Goal: Information Seeking & Learning: Find specific fact

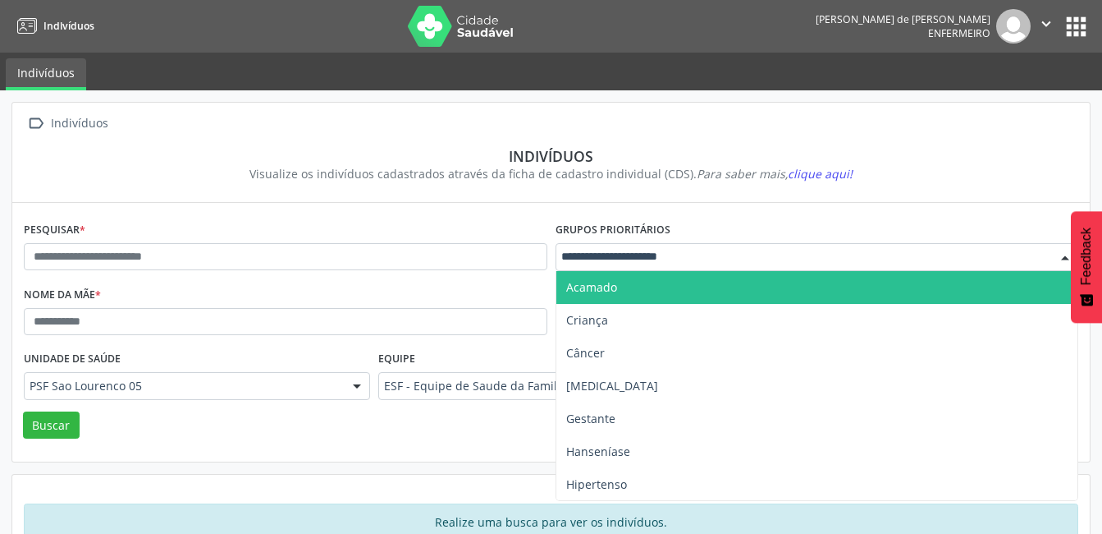
drag, startPoint x: 588, startPoint y: 250, endPoint x: 607, endPoint y: 261, distance: 22.1
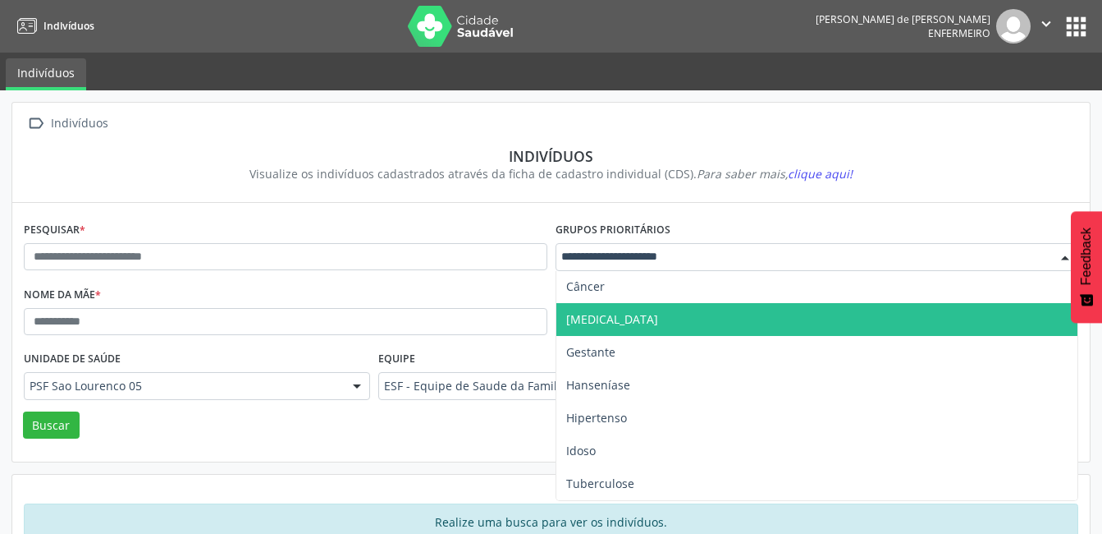
click at [597, 316] on span "Diabetes" at bounding box center [612, 319] width 92 height 16
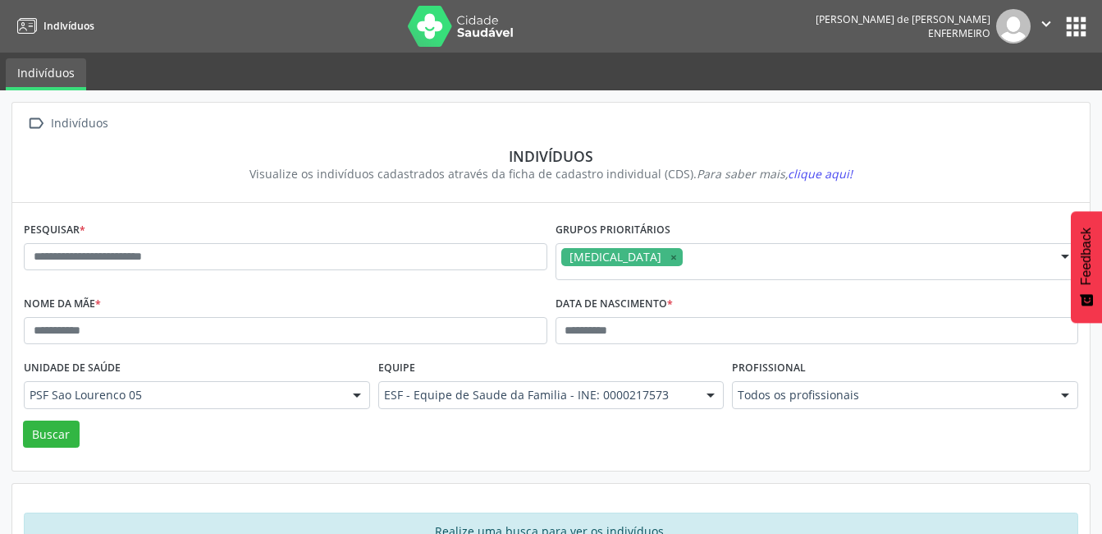
scroll to position [50, 0]
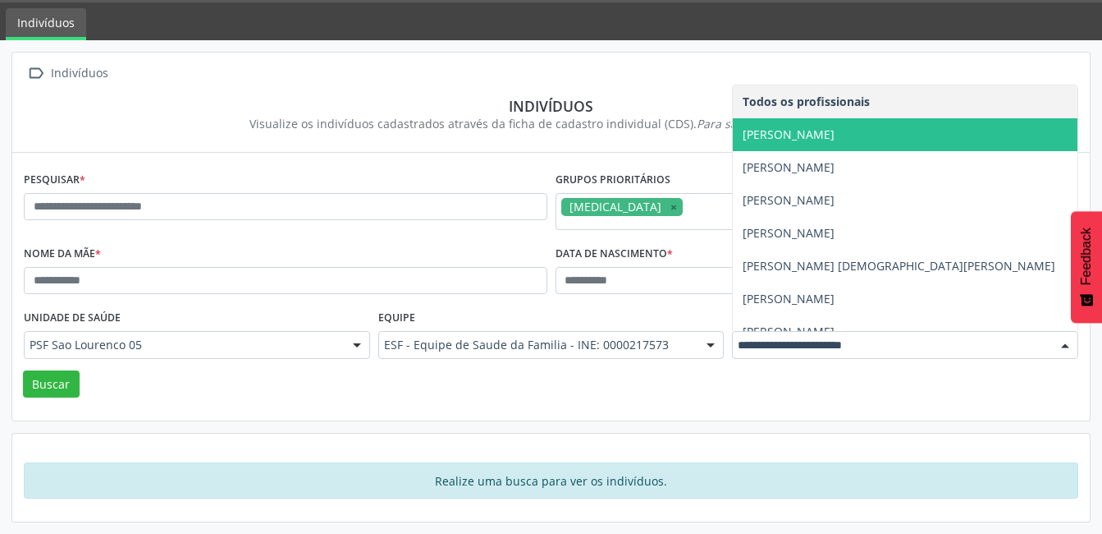
click at [799, 135] on span "[PERSON_NAME]" at bounding box center [789, 134] width 92 height 16
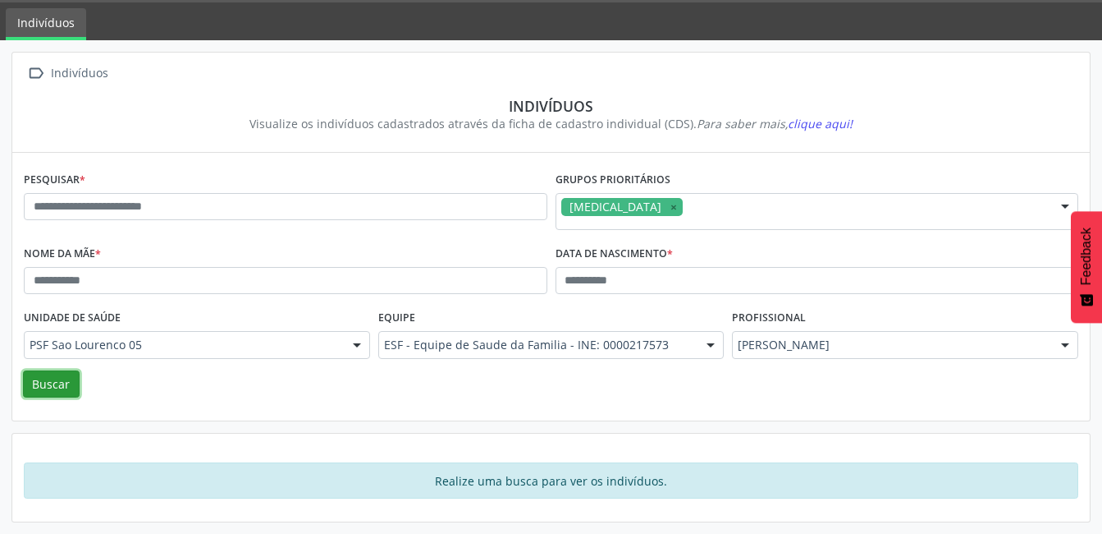
click at [32, 379] on button "Buscar" at bounding box center [51, 384] width 57 height 28
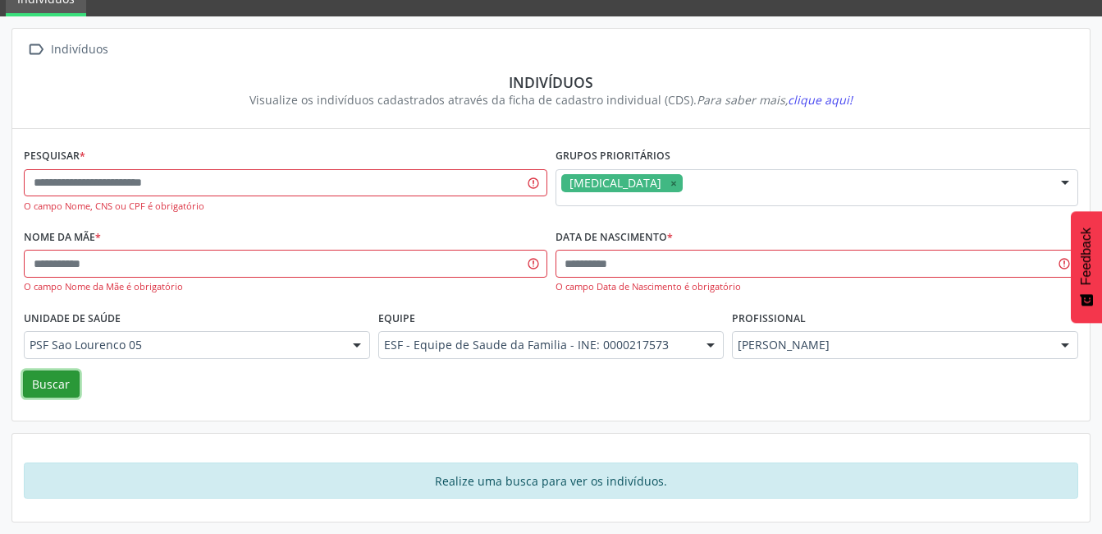
scroll to position [0, 0]
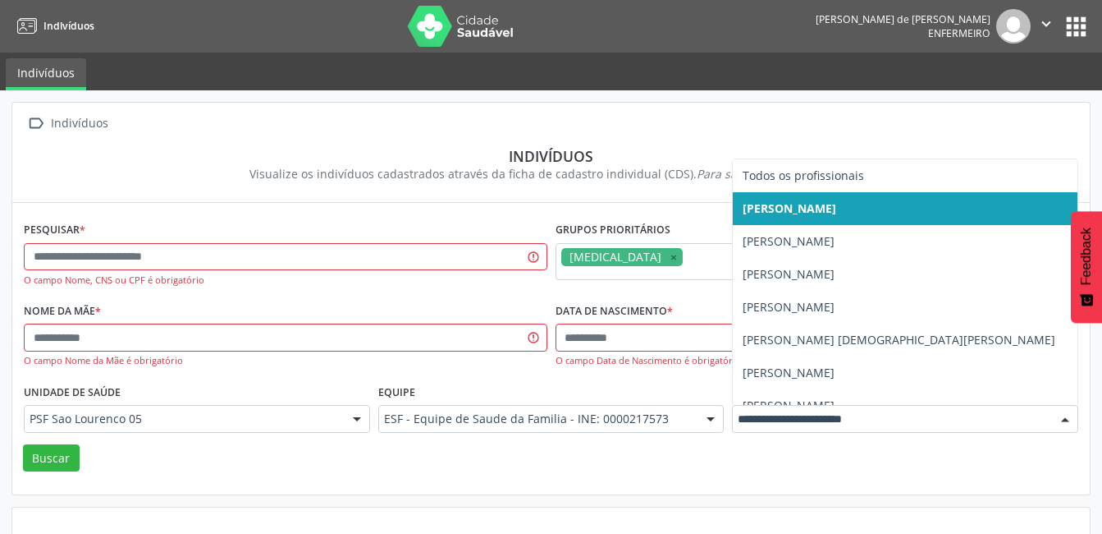
click at [830, 411] on input "text" at bounding box center [891, 418] width 307 height 16
click at [834, 415] on input "text" at bounding box center [891, 418] width 307 height 16
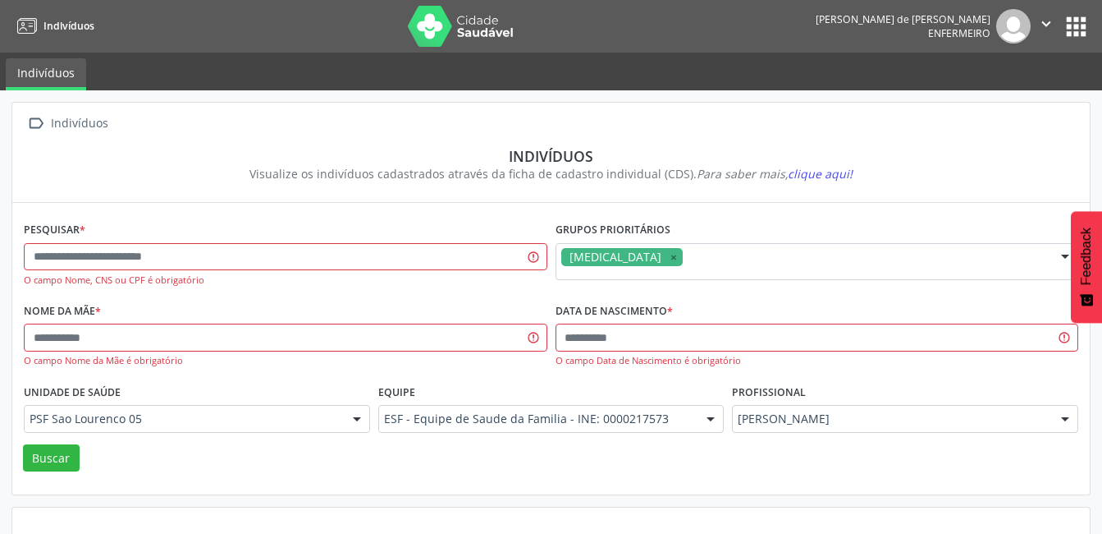
click at [676, 166] on div "Visualize os indivíduos cadastrados através da ficha de cadastro individual (CD…" at bounding box center [551, 173] width 1032 height 17
click at [822, 177] on span "clique aqui!" at bounding box center [820, 174] width 65 height 16
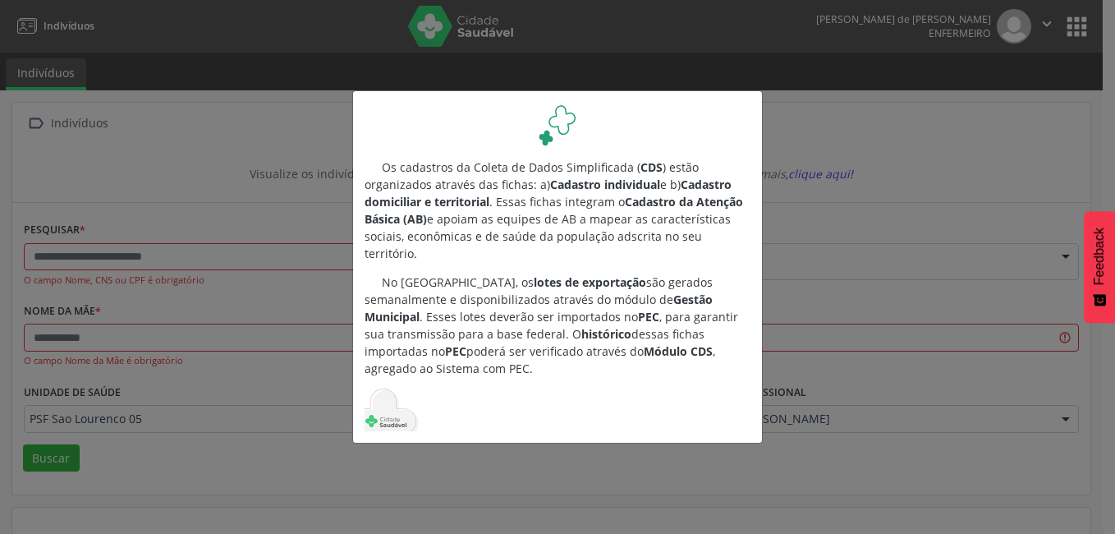
click at [828, 228] on div "Os cadastros da Coleta de Dados Simplificada ( CDS ) estão organizados através …" at bounding box center [557, 267] width 1115 height 534
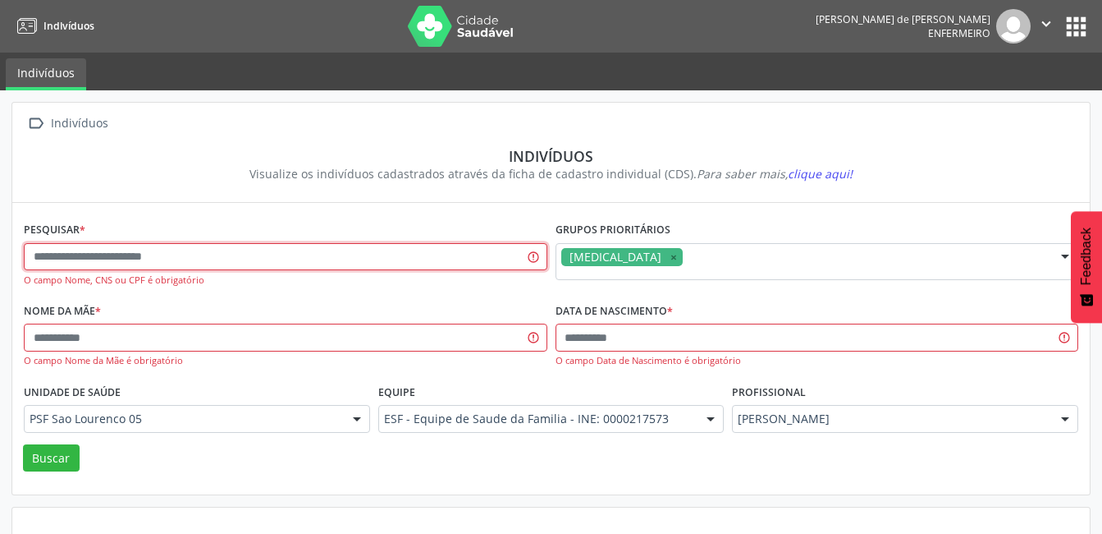
click at [241, 247] on input "text" at bounding box center [286, 257] width 524 height 28
click at [1061, 25] on button "" at bounding box center [1046, 26] width 31 height 34
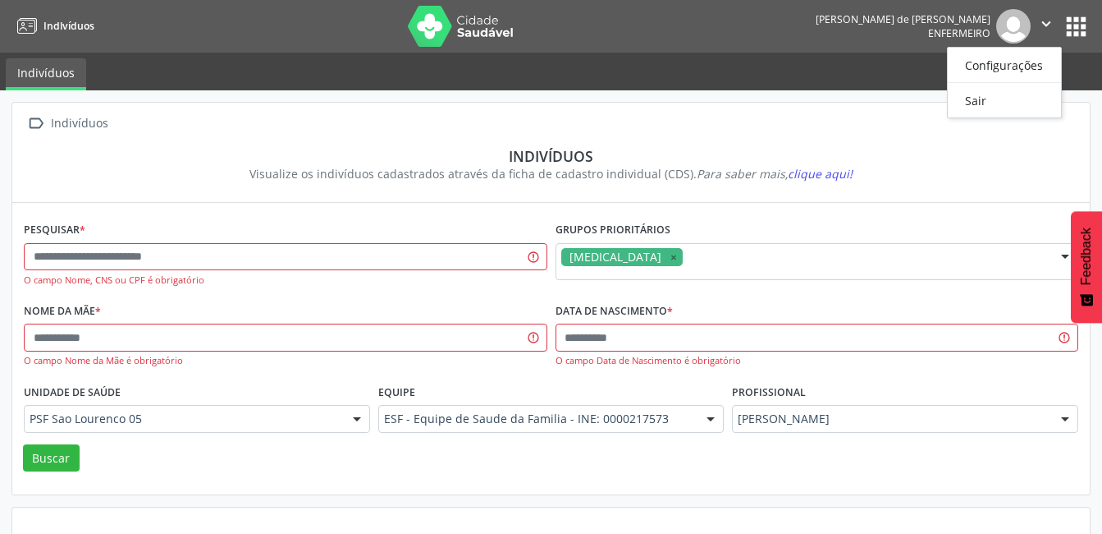
click at [1077, 18] on button "apps" at bounding box center [1076, 26] width 29 height 29
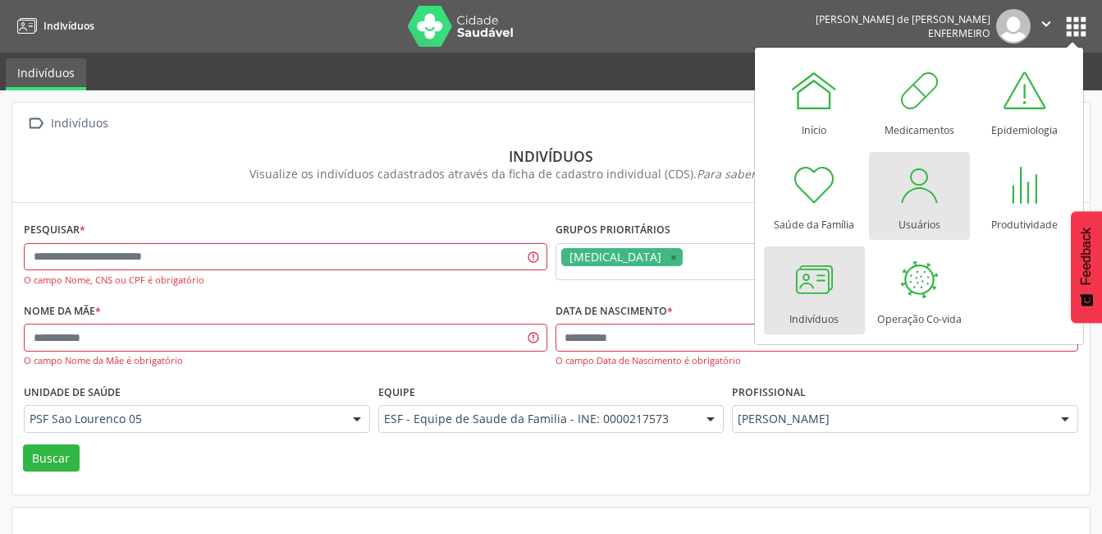
click at [921, 184] on div at bounding box center [919, 184] width 49 height 49
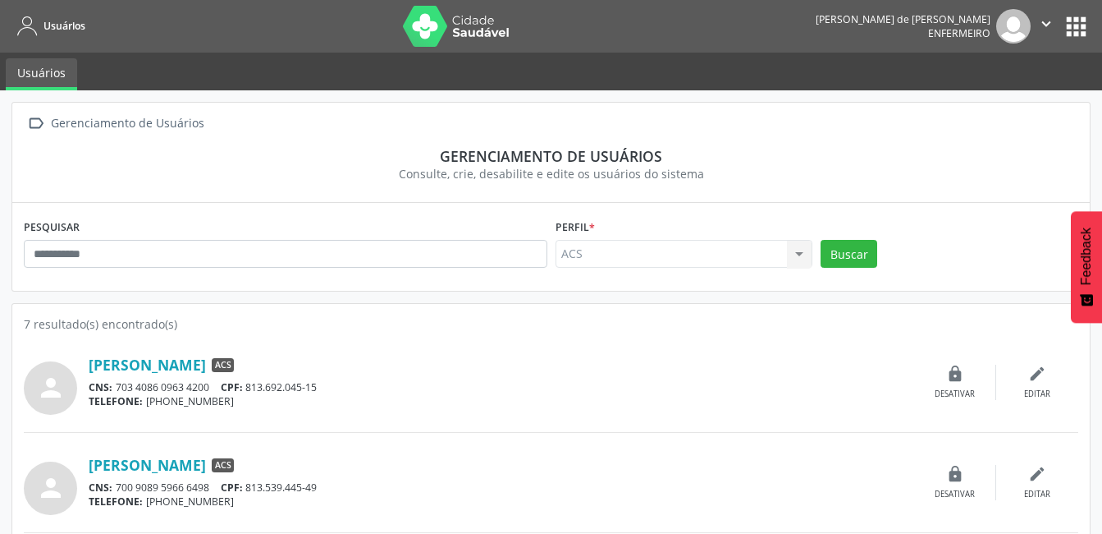
click at [689, 247] on div "ACS ACS Nenhum resultado encontrado para: " " Não há nenhuma opção para ser exi…" at bounding box center [685, 254] width 258 height 28
click at [812, 254] on div "ACS ACS Nenhum resultado encontrado para: " " Não há nenhuma opção para ser exi…" at bounding box center [685, 254] width 258 height 28
click at [327, 253] on input "text" at bounding box center [286, 254] width 524 height 28
type input "**********"
click at [821, 240] on button "Buscar" at bounding box center [849, 254] width 57 height 28
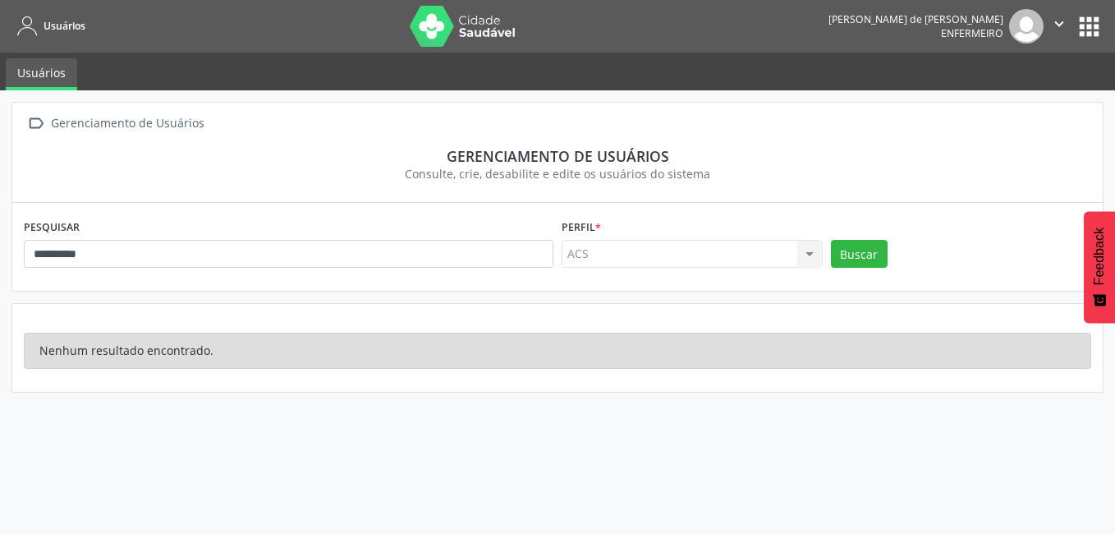
click at [813, 248] on div "ACS ACS Nenhum resultado encontrado para: " " Não há nenhuma opção para ser exi…" at bounding box center [691, 254] width 261 height 28
click at [807, 257] on div "ACS ACS Nenhum resultado encontrado para: " " Não há nenhuma opção para ser exi…" at bounding box center [691, 254] width 261 height 28
click at [505, 253] on input "**********" at bounding box center [288, 254] width 529 height 28
click at [59, 117] on div "Gerenciamento de Usuários" at bounding box center [127, 124] width 159 height 24
click at [1079, 28] on button "apps" at bounding box center [1088, 26] width 29 height 29
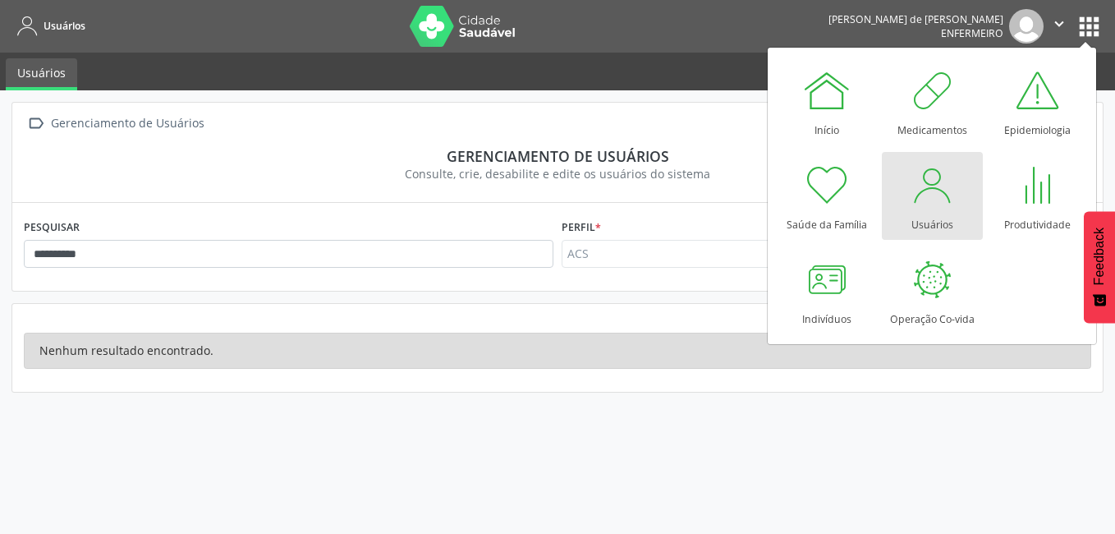
click at [949, 197] on div at bounding box center [931, 184] width 49 height 49
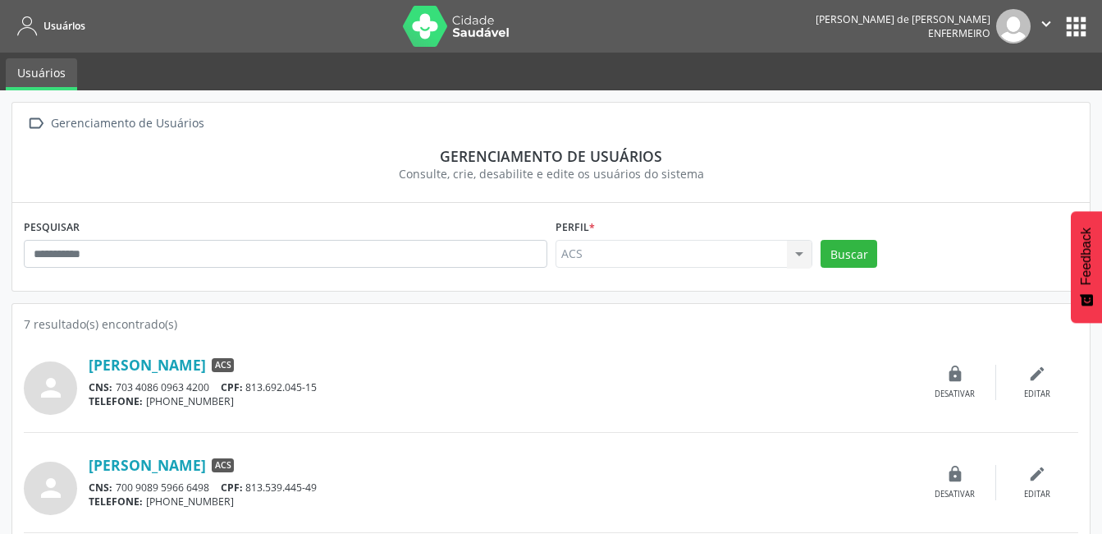
scroll to position [164, 0]
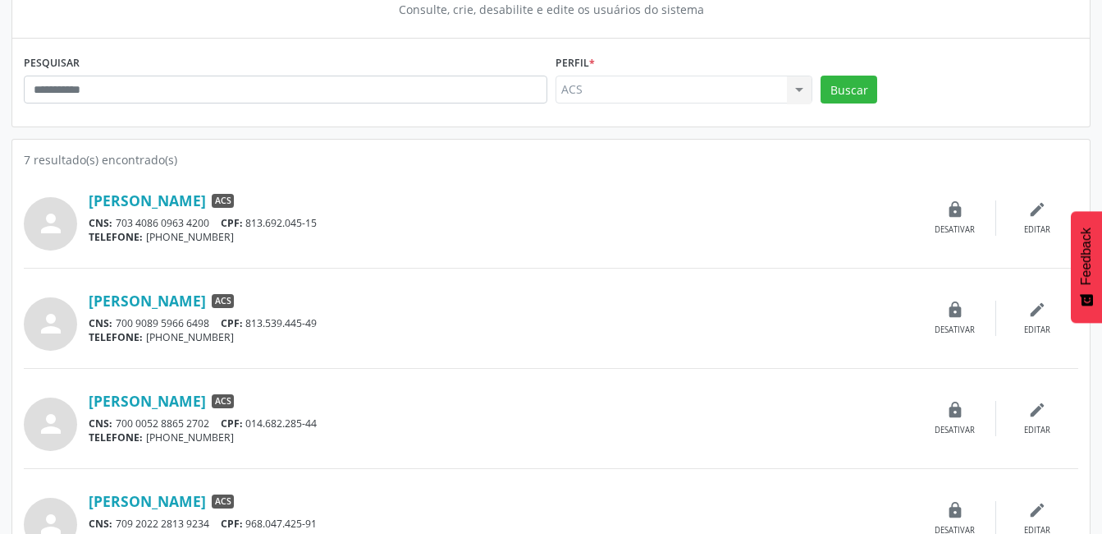
click at [567, 221] on div "CNS: 703 4086 0963 4200 CPF: 813.692.045-15" at bounding box center [502, 223] width 826 height 14
drag, startPoint x: 44, startPoint y: 222, endPoint x: 53, endPoint y: 215, distance: 12.3
click at [44, 222] on icon "person" at bounding box center [51, 223] width 30 height 30
click at [140, 198] on link "[PERSON_NAME]" at bounding box center [147, 200] width 117 height 18
